Goal: Obtain resource: Download file/media

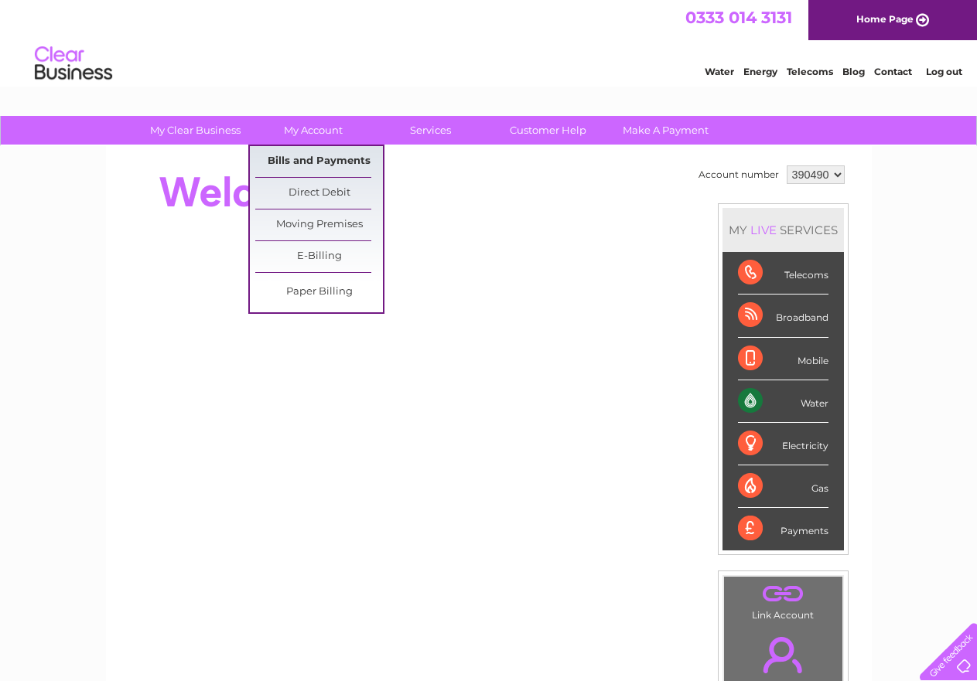
click at [316, 159] on link "Bills and Payments" at bounding box center [319, 161] width 128 height 31
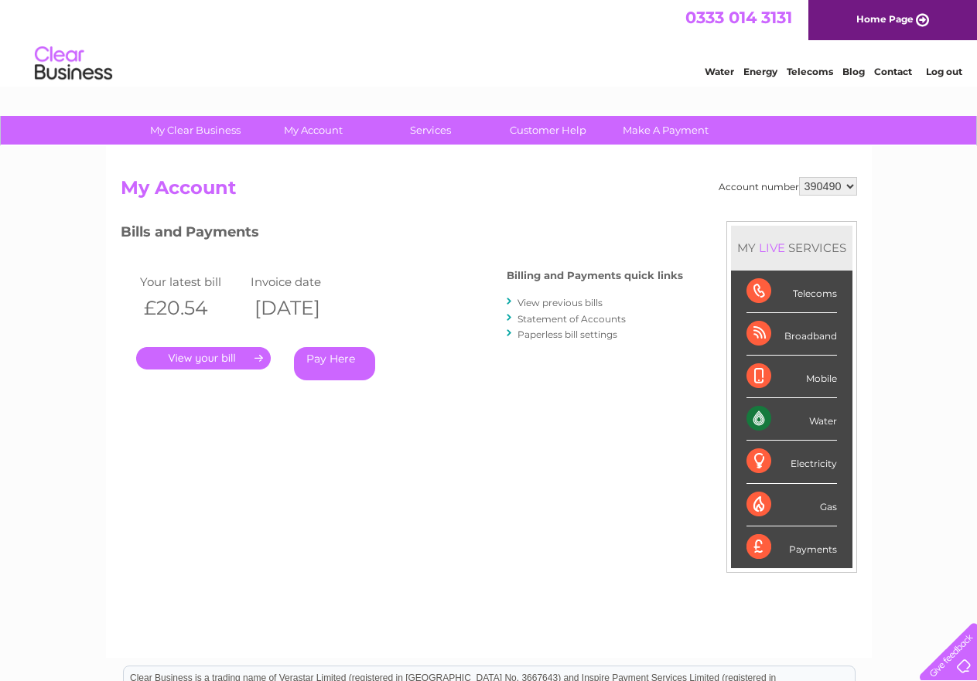
click at [228, 353] on link "." at bounding box center [203, 358] width 135 height 22
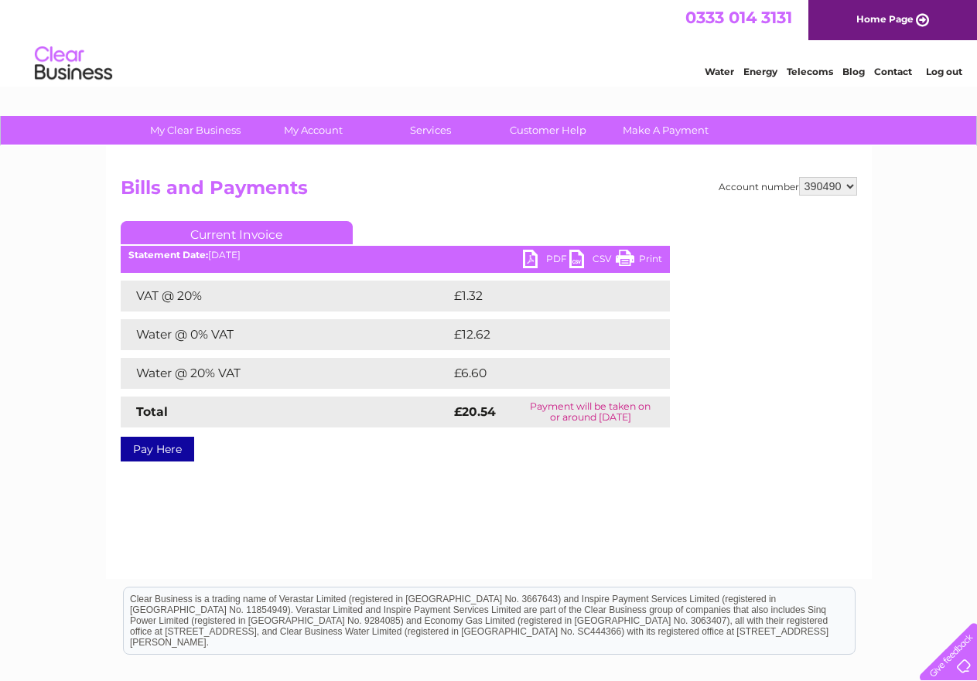
click at [536, 260] on link "PDF" at bounding box center [546, 261] width 46 height 22
click at [129, 668] on html "Clear Business is a trading name of Verastar Limited (registered in [GEOGRAPHIC…" at bounding box center [488, 628] width 977 height 99
